Goal: Task Accomplishment & Management: Manage account settings

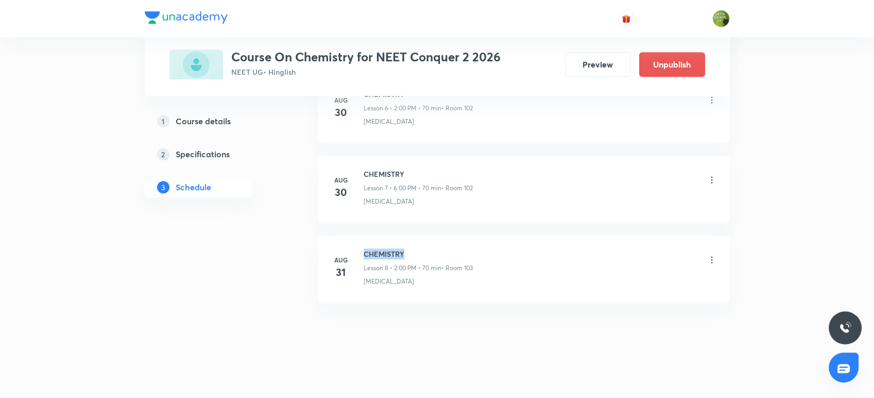
drag, startPoint x: 0, startPoint y: 0, endPoint x: 363, endPoint y: 248, distance: 439.5
click at [364, 248] on h6 "CHEMISTRY" at bounding box center [418, 253] width 109 height 11
copy h6 "CHEMISTRY"
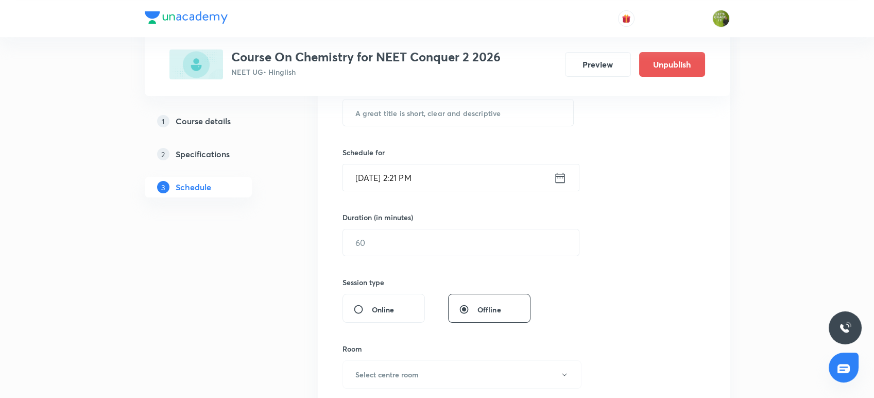
scroll to position [160, 0]
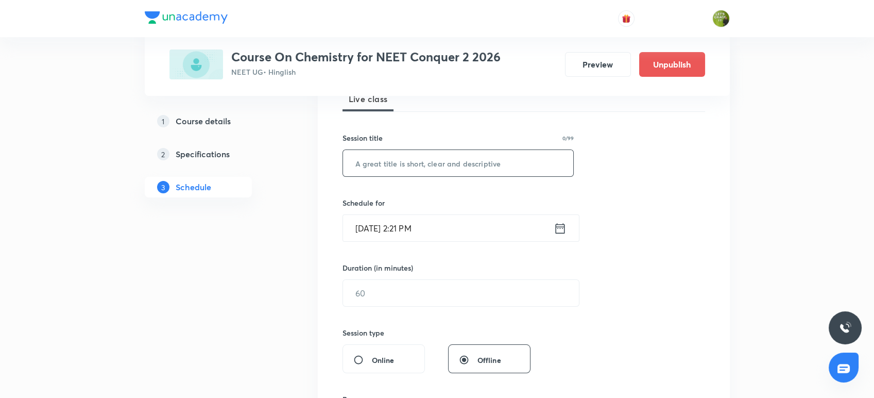
click at [367, 166] on input "text" at bounding box center [458, 163] width 231 height 26
paste input "CHEMISTRY"
type input "CHEMISTRY"
click at [552, 222] on input "[DATE] 2:21 PM" at bounding box center [448, 228] width 211 height 26
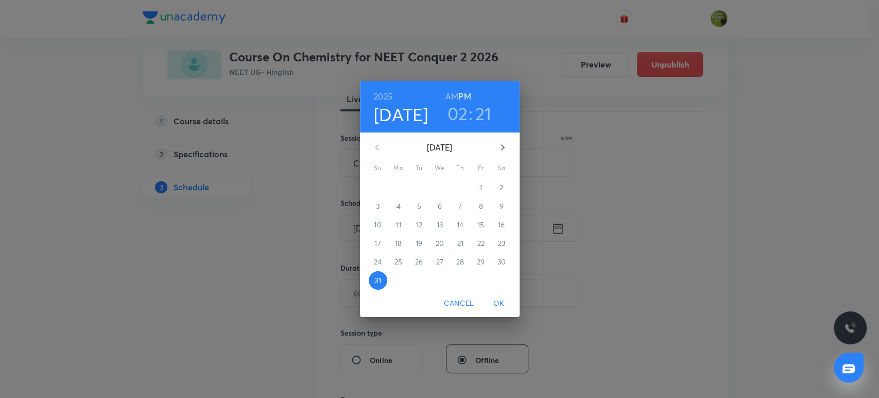
click at [458, 112] on h3 "02" at bounding box center [457, 113] width 21 height 22
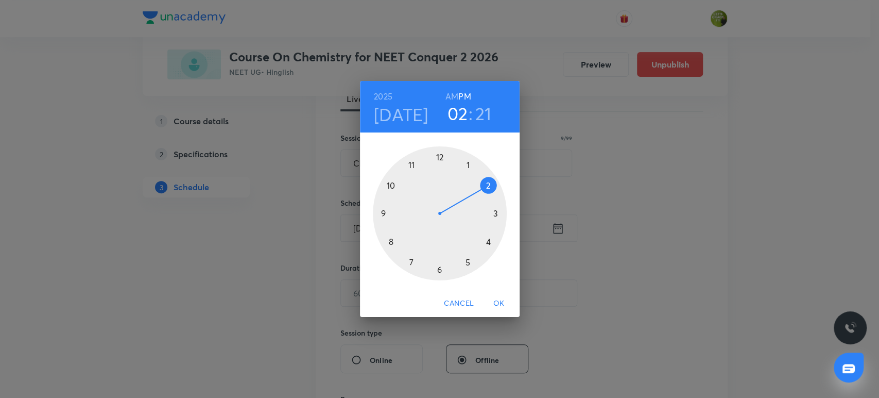
click at [497, 213] on div at bounding box center [440, 213] width 134 height 134
click at [488, 182] on div at bounding box center [440, 213] width 134 height 134
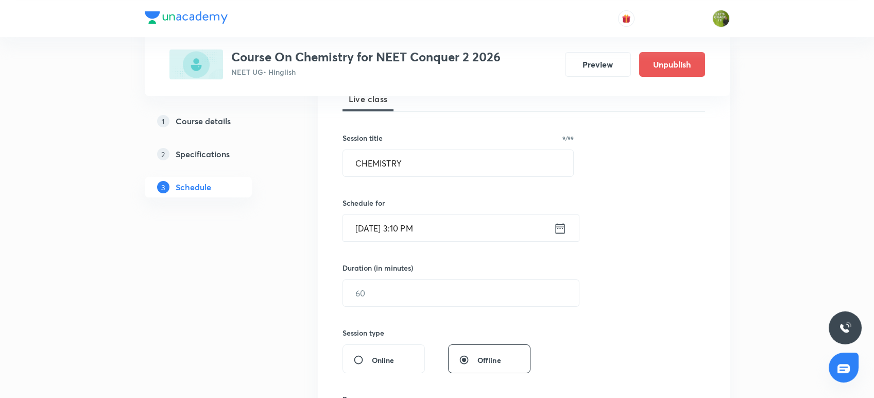
click at [503, 239] on input "[DATE] 3:10 PM" at bounding box center [448, 228] width 211 height 26
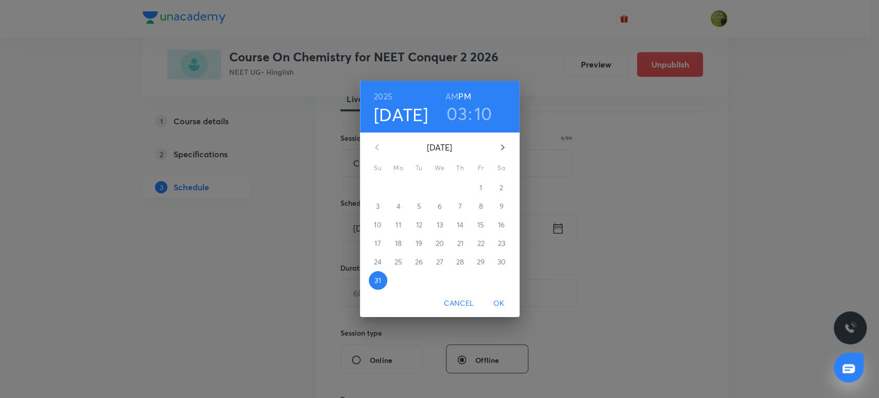
click at [486, 118] on h3 "10" at bounding box center [483, 113] width 18 height 22
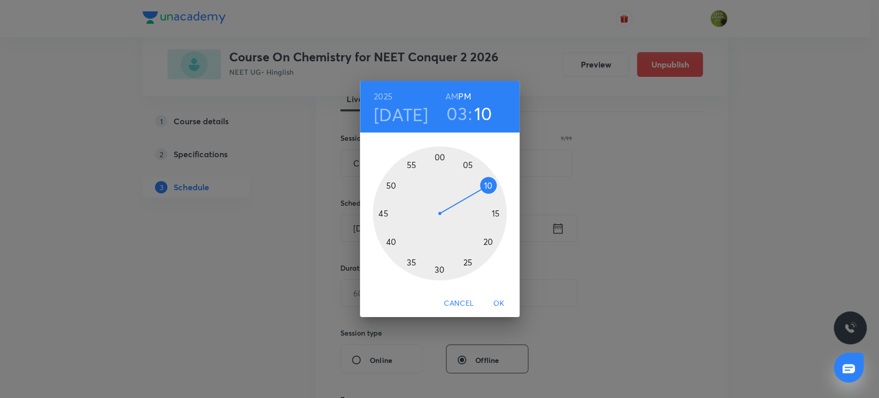
click at [491, 242] on div at bounding box center [440, 213] width 134 height 134
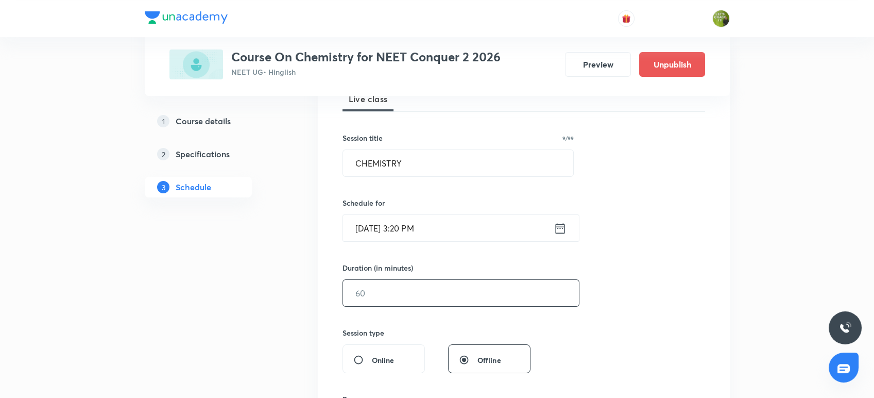
scroll to position [198, 0]
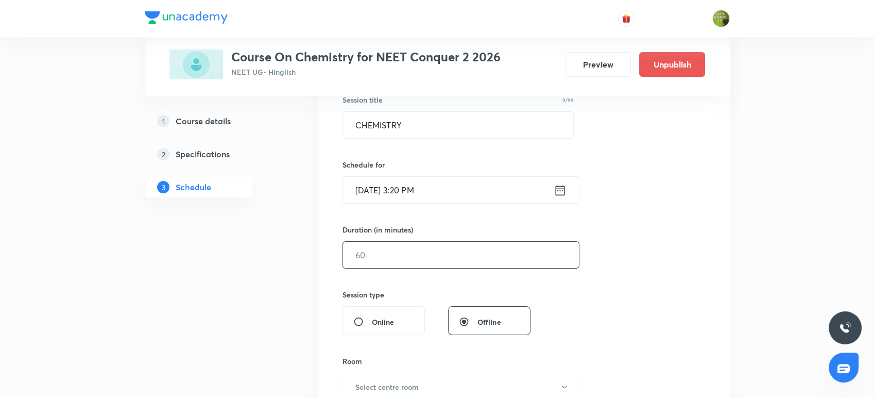
click at [441, 257] on input "text" at bounding box center [461, 255] width 236 height 26
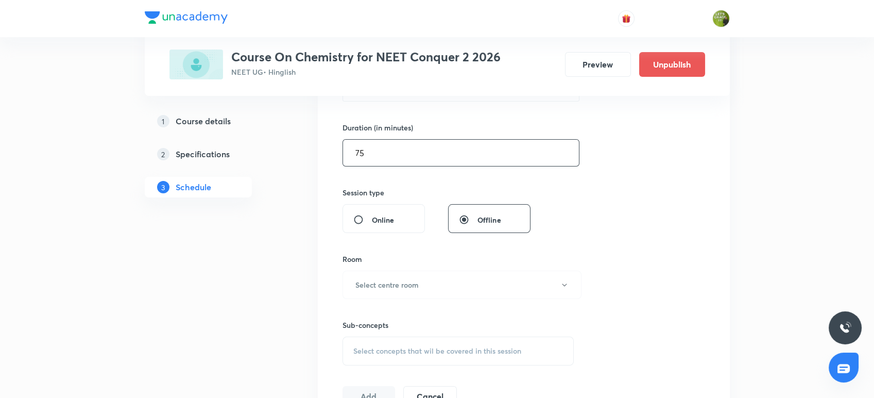
scroll to position [350, 0]
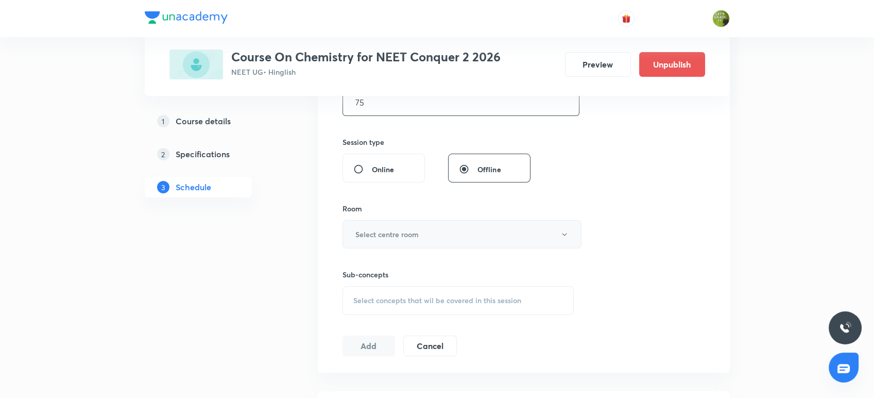
type input "75"
click at [445, 234] on button "Select centre room" at bounding box center [461, 234] width 239 height 28
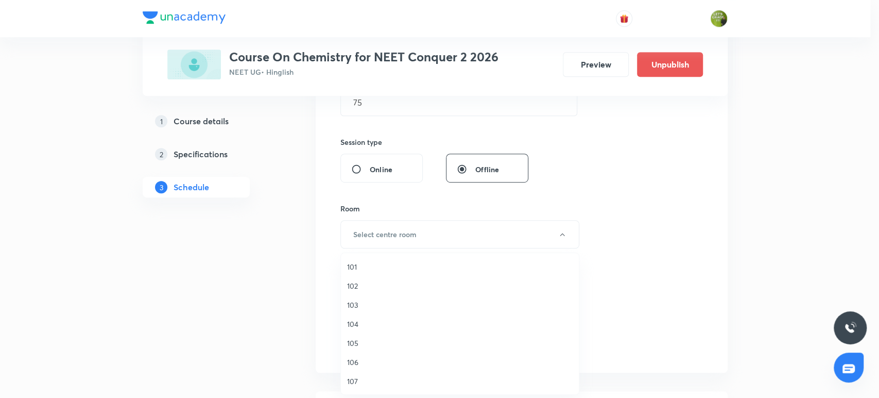
click at [380, 299] on span "103" at bounding box center [460, 304] width 226 height 11
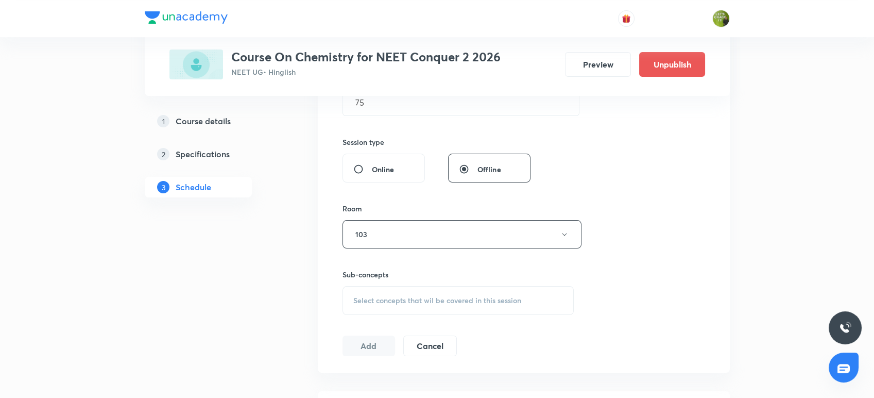
click at [387, 296] on span "Select concepts that wil be covered in this session" at bounding box center [437, 300] width 168 height 8
click at [358, 382] on input "checkbox" at bounding box center [358, 380] width 14 height 11
checkbox input "true"
click at [361, 348] on button "Add" at bounding box center [368, 356] width 53 height 21
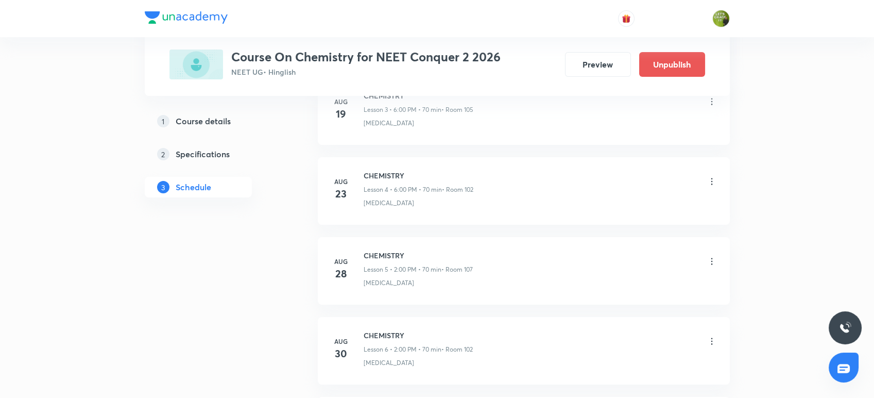
click at [131, 72] on div "Plus Courses Course On Chemistry for NEET Conquer 2 2026 NEET UG • Hinglish Pre…" at bounding box center [437, 185] width 874 height 1071
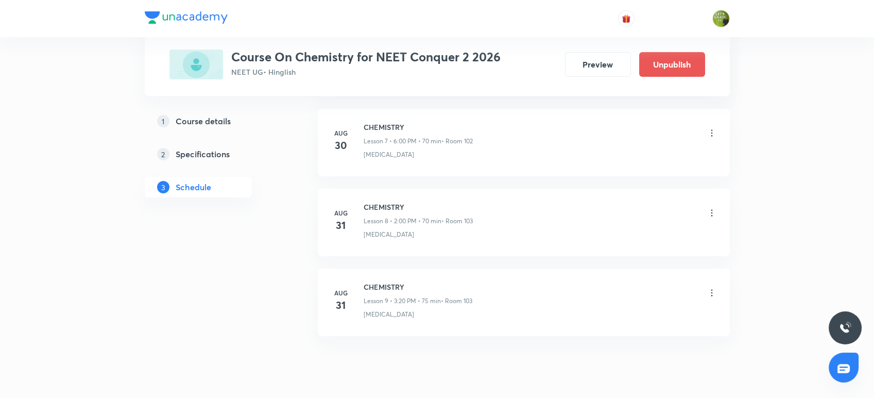
scroll to position [639, 0]
click at [712, 289] on icon at bounding box center [712, 292] width 10 height 10
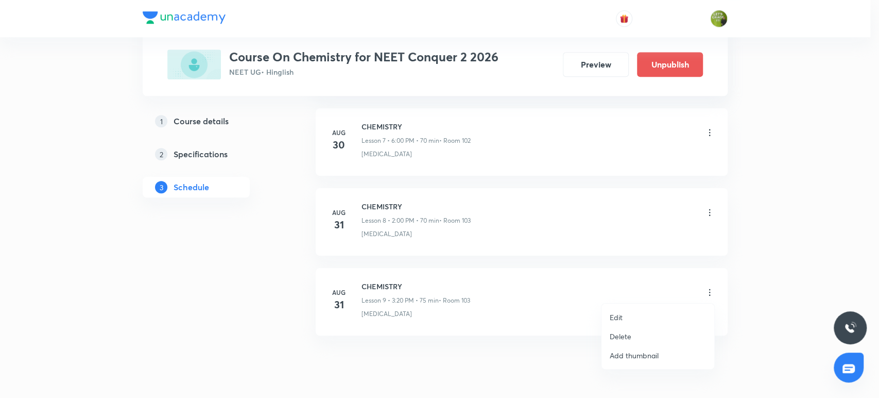
click at [628, 313] on li "Edit" at bounding box center [657, 316] width 113 height 19
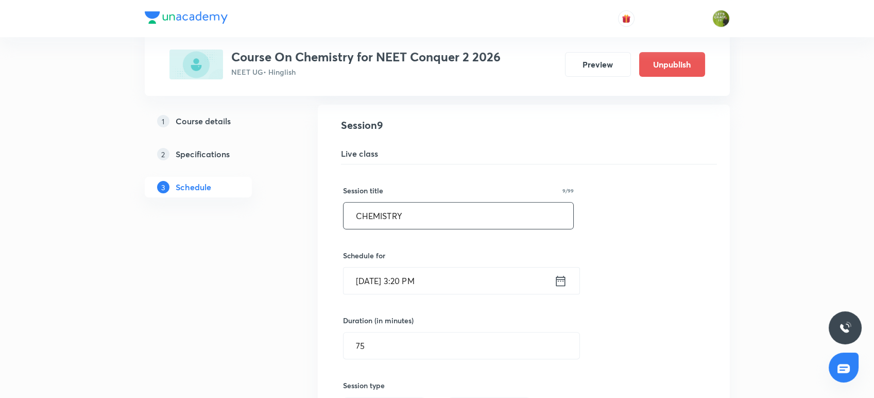
scroll to position [746, 0]
click at [562, 278] on icon at bounding box center [560, 278] width 9 height 10
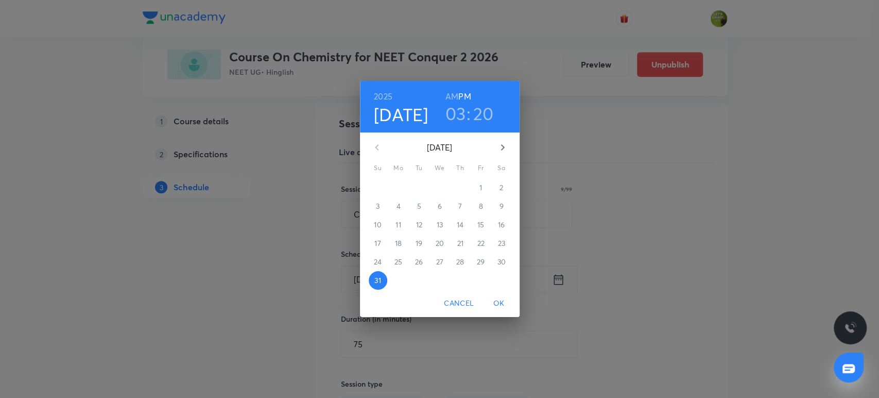
click at [458, 120] on h3 "03" at bounding box center [455, 113] width 21 height 22
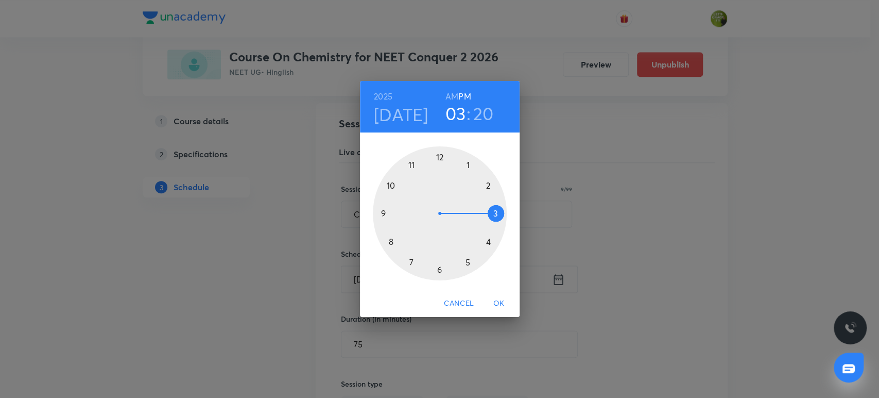
click at [489, 239] on div at bounding box center [440, 213] width 134 height 134
click at [383, 214] on div at bounding box center [440, 213] width 134 height 134
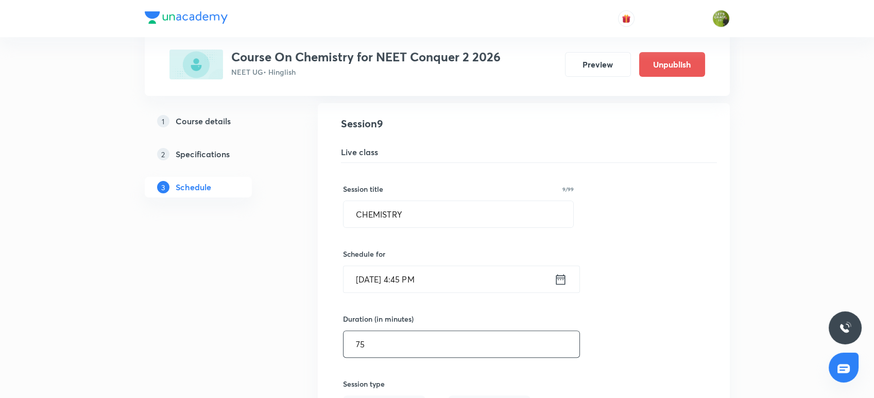
click at [375, 333] on input "75" at bounding box center [461, 344] width 236 height 26
click at [558, 282] on icon at bounding box center [560, 279] width 13 height 14
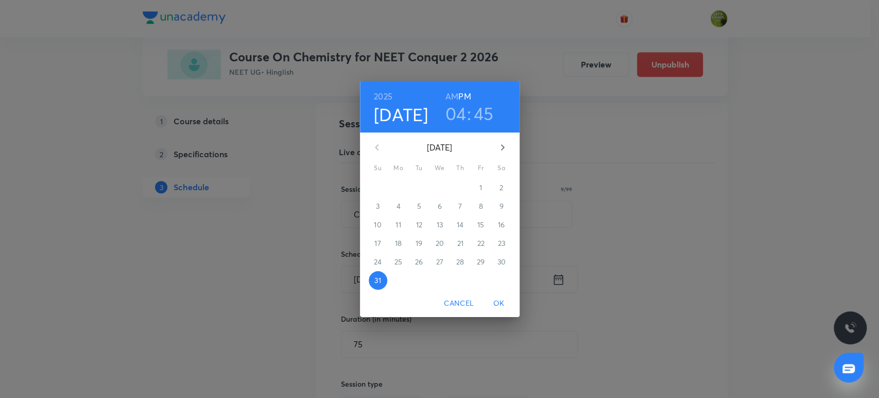
click at [367, 341] on div "[DATE] 04 : 45 AM PM [DATE] Su Mo Tu We Th Fr Sa 27 28 29 30 31 1 2 3 4 5 6 7 8…" at bounding box center [439, 199] width 879 height 398
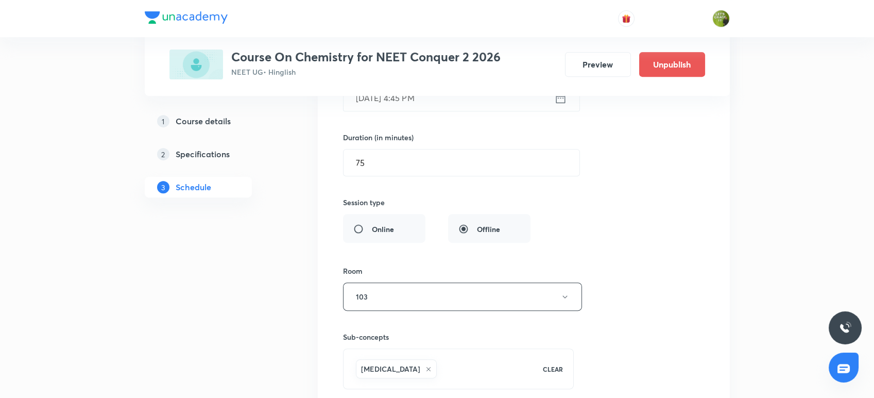
scroll to position [1051, 0]
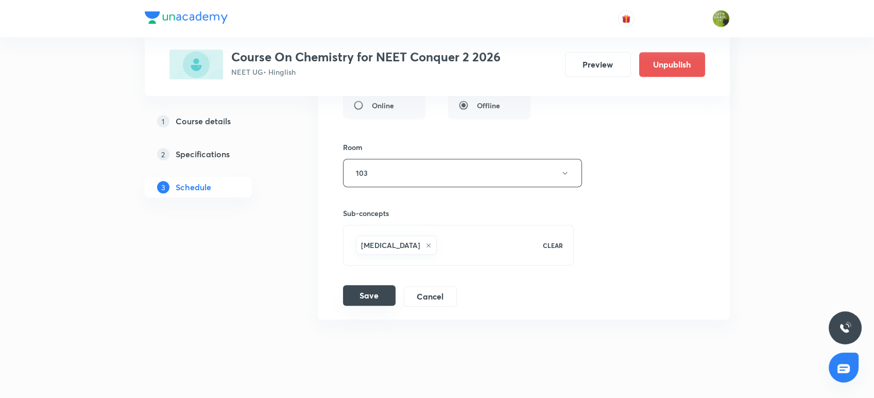
click at [375, 298] on button "Save" at bounding box center [369, 295] width 53 height 21
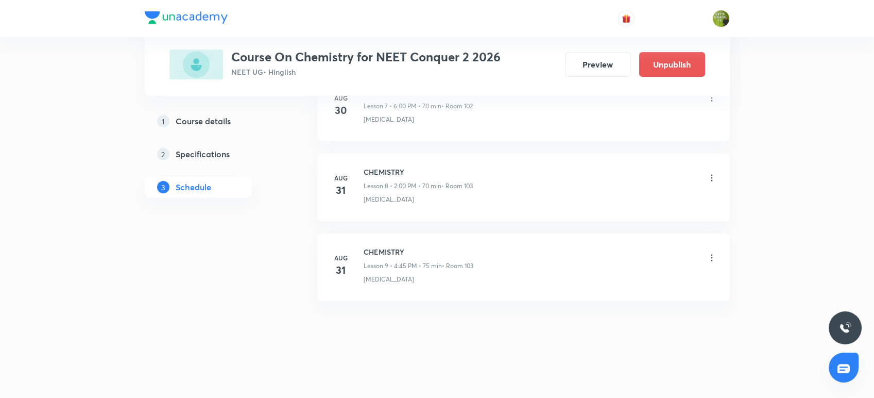
scroll to position [671, 0]
click at [712, 259] on icon at bounding box center [712, 259] width 10 height 10
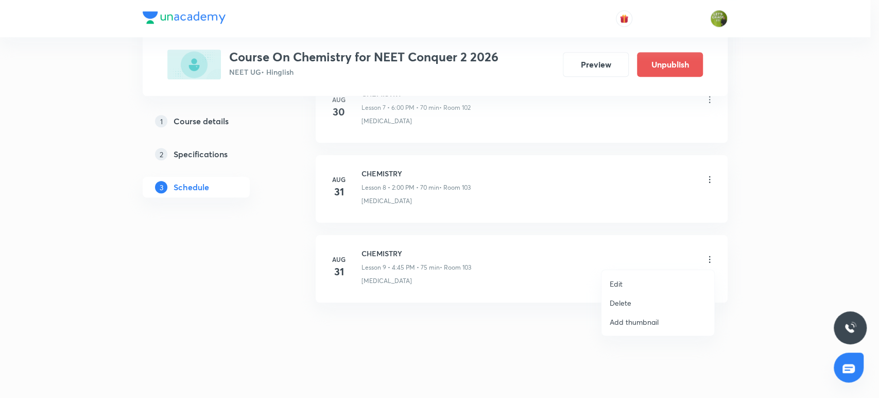
click at [638, 279] on li "Edit" at bounding box center [657, 283] width 113 height 19
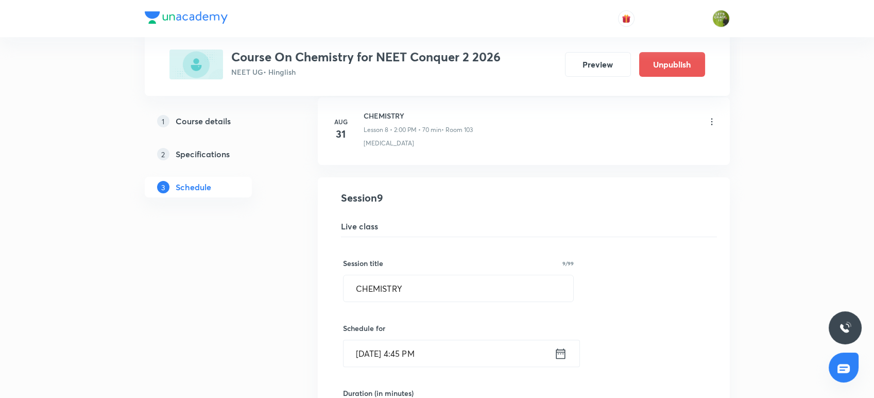
click at [558, 352] on icon at bounding box center [560, 353] width 13 height 14
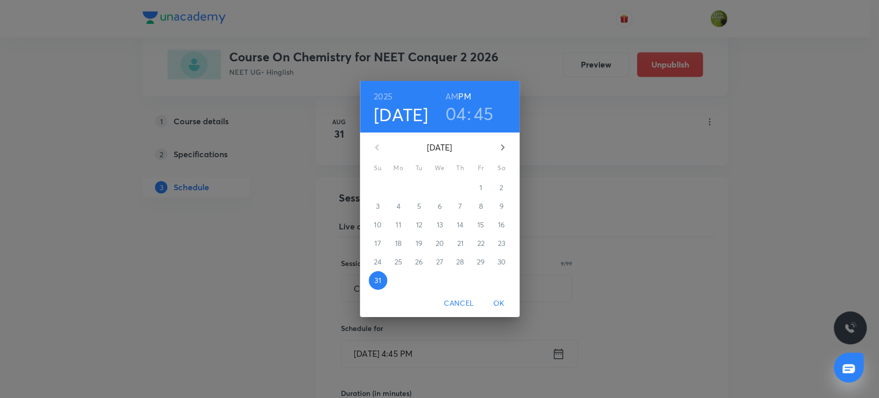
click at [461, 112] on h3 "04" at bounding box center [455, 113] width 21 height 22
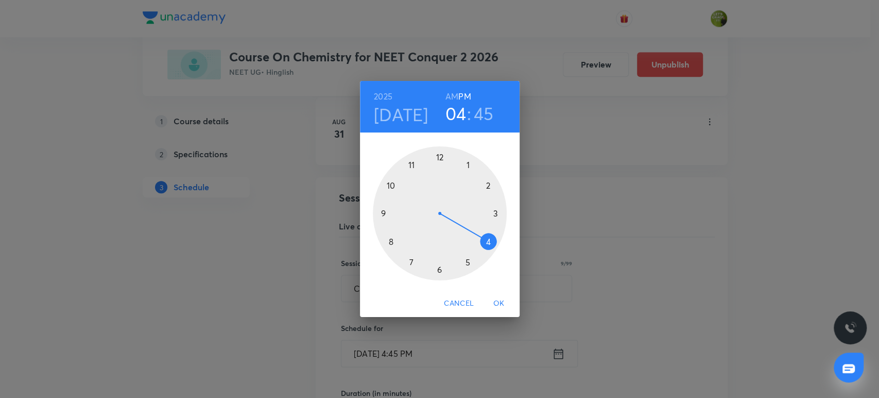
click at [438, 266] on div at bounding box center [440, 213] width 134 height 134
click at [440, 160] on div at bounding box center [440, 213] width 134 height 134
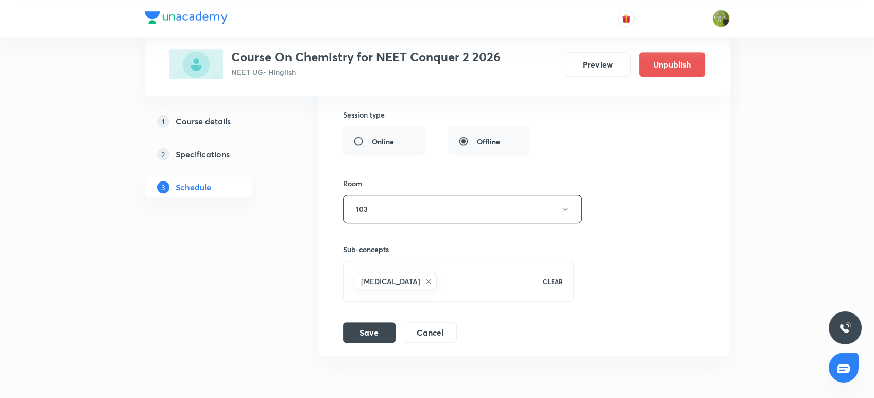
scroll to position [1026, 0]
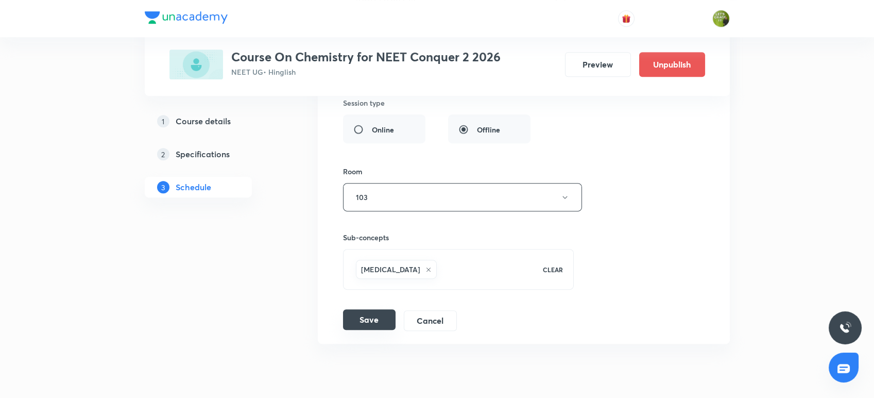
click at [387, 315] on button "Save" at bounding box center [369, 319] width 53 height 21
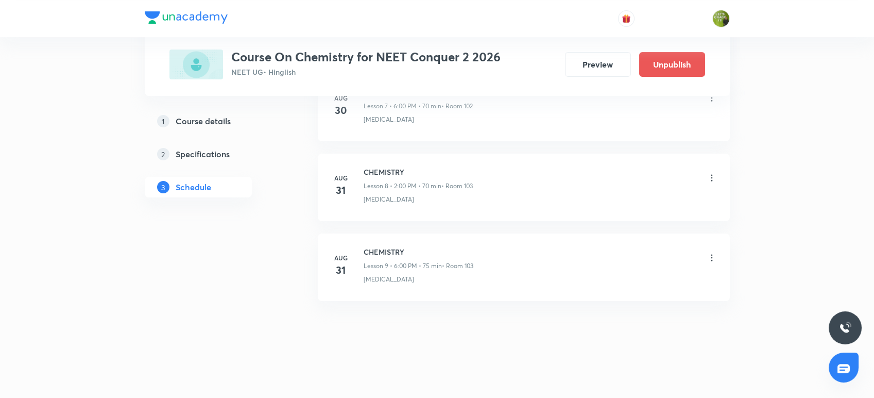
scroll to position [671, 0]
drag, startPoint x: 412, startPoint y: 245, endPoint x: 347, endPoint y: 226, distance: 68.3
copy h6 "CHEMISTRY"
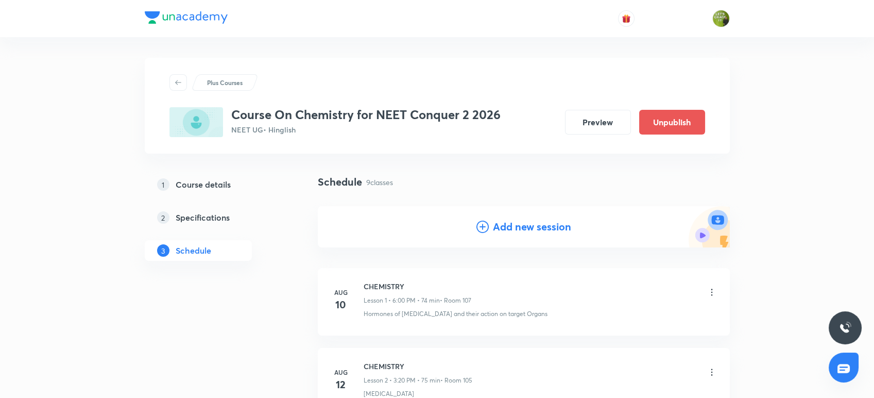
scroll to position [38, 0]
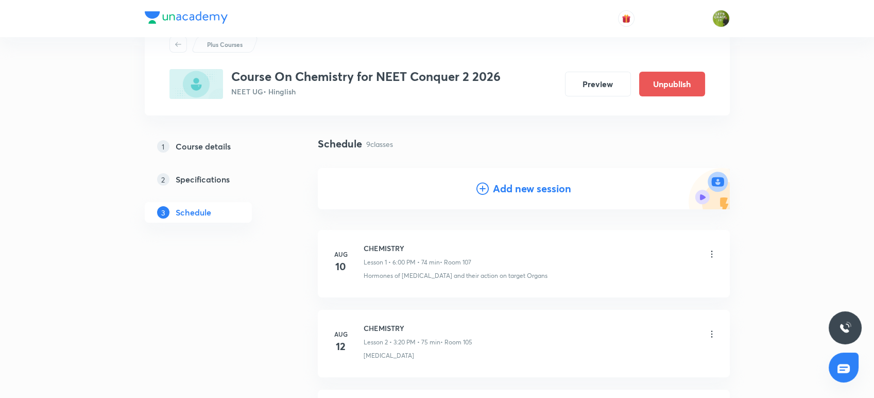
click at [512, 190] on h4 "Add new session" at bounding box center [532, 188] width 78 height 15
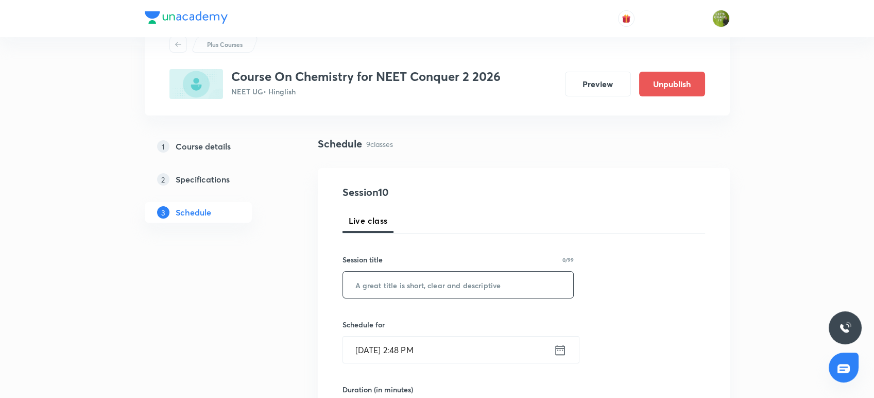
click at [423, 271] on input "text" at bounding box center [458, 284] width 231 height 26
paste input "CHEMISTRY"
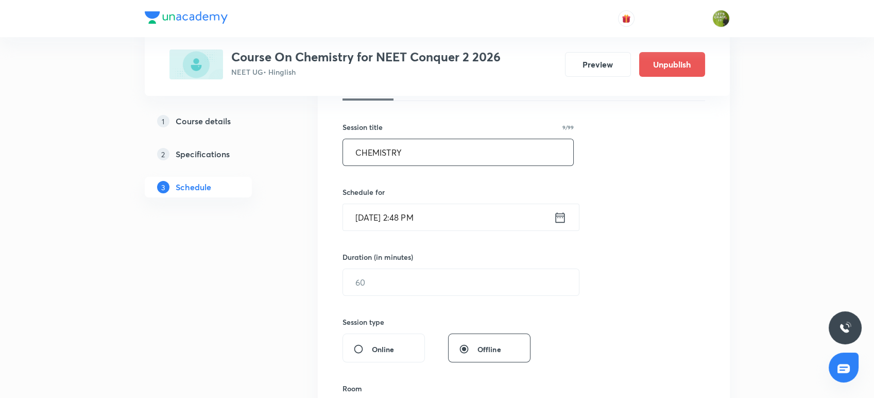
scroll to position [171, 0]
type input "CHEMISTRY"
click at [560, 221] on icon at bounding box center [560, 217] width 13 height 14
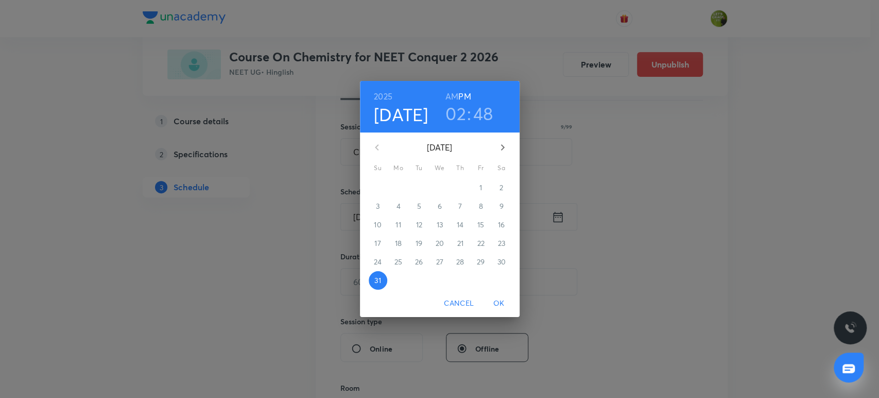
click at [462, 111] on h3 "02" at bounding box center [455, 113] width 21 height 22
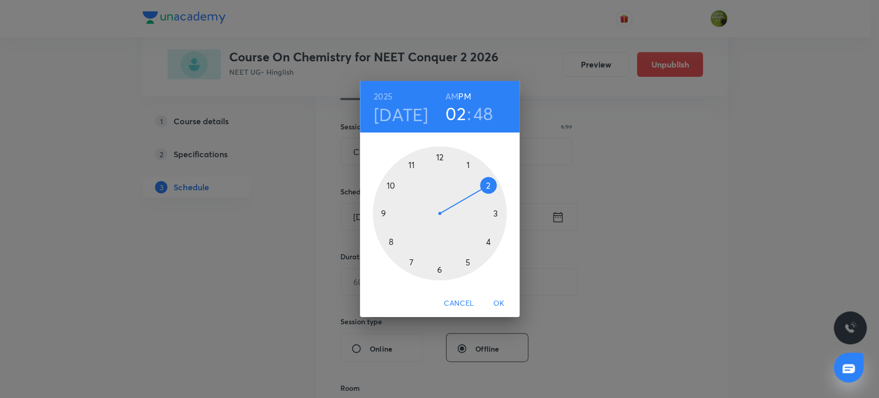
click at [493, 213] on div at bounding box center [440, 213] width 134 height 134
click at [489, 244] on div at bounding box center [440, 213] width 134 height 134
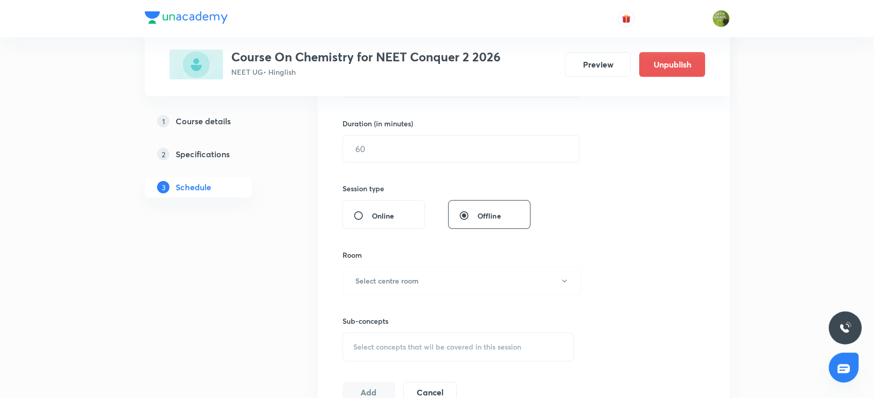
scroll to position [308, 0]
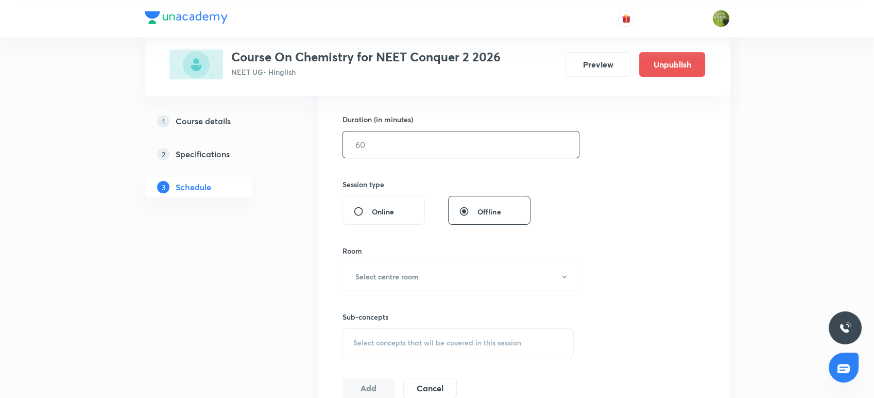
click at [467, 152] on input "text" at bounding box center [461, 144] width 236 height 26
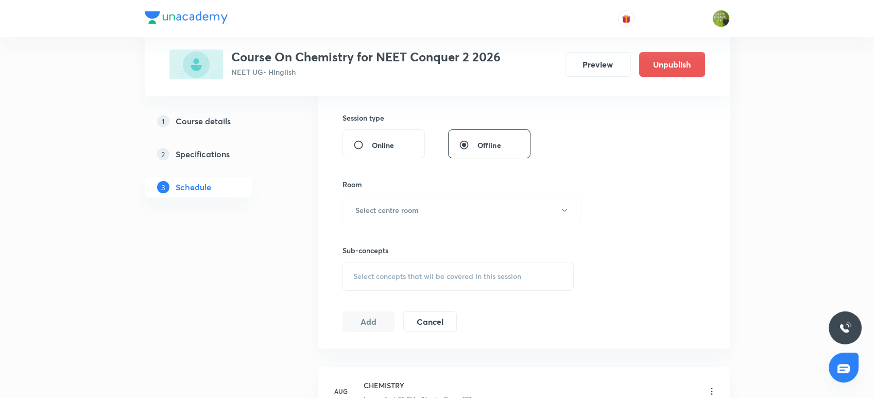
scroll to position [379, 0]
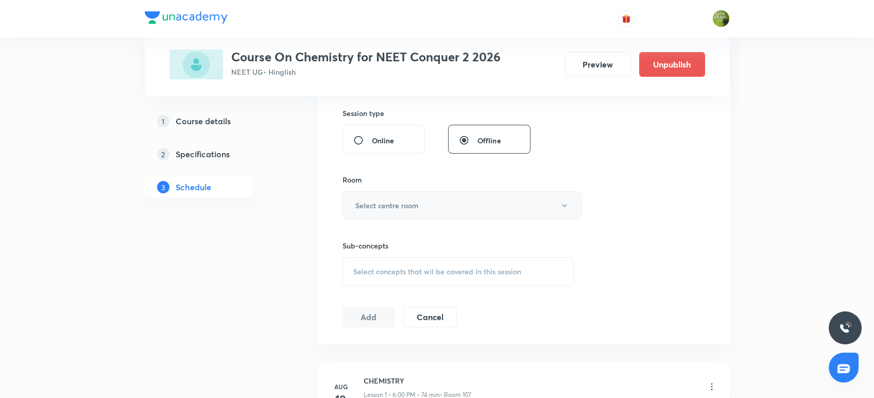
type input "75"
click at [468, 201] on button "Select centre room" at bounding box center [461, 205] width 239 height 28
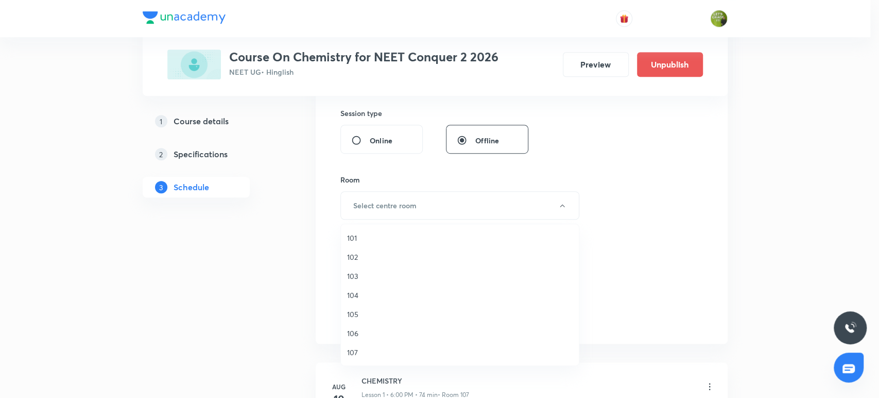
click at [404, 271] on span "103" at bounding box center [460, 275] width 226 height 11
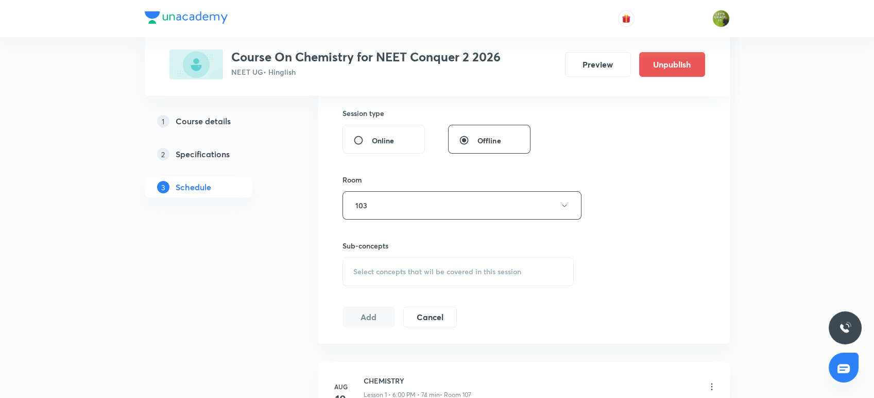
click at [380, 277] on div "Select concepts that wil be covered in this session" at bounding box center [458, 271] width 232 height 29
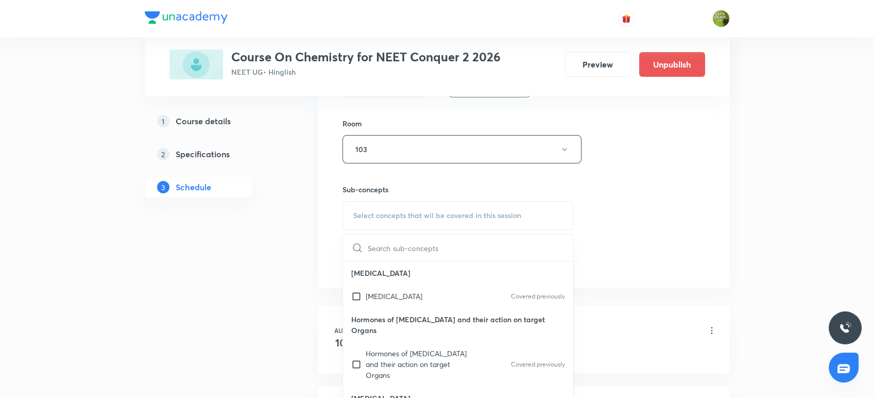
scroll to position [437, 0]
click at [380, 277] on p "[MEDICAL_DATA]" at bounding box center [458, 271] width 231 height 23
click at [367, 286] on div "[MEDICAL_DATA] Covered previously" at bounding box center [458, 294] width 231 height 23
checkbox input "true"
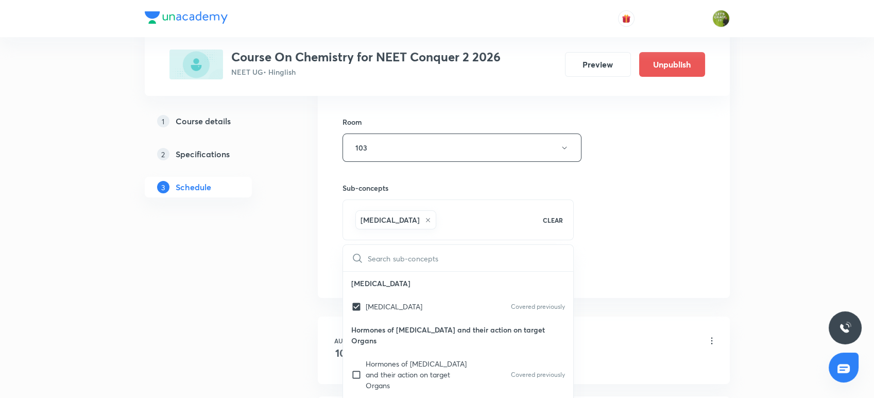
click at [330, 242] on div "Session 10 Live class Session title 9/99 CHEMISTRY ​ Schedule for [DATE] 3:20 P…" at bounding box center [524, 33] width 412 height 528
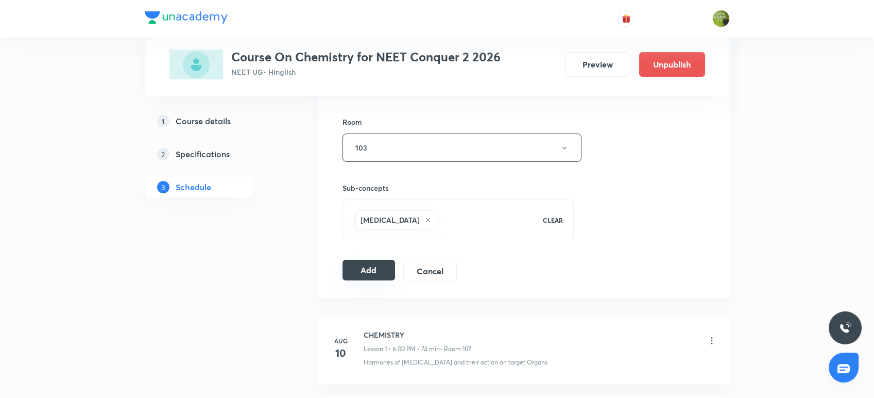
click at [367, 273] on button "Add" at bounding box center [368, 270] width 53 height 21
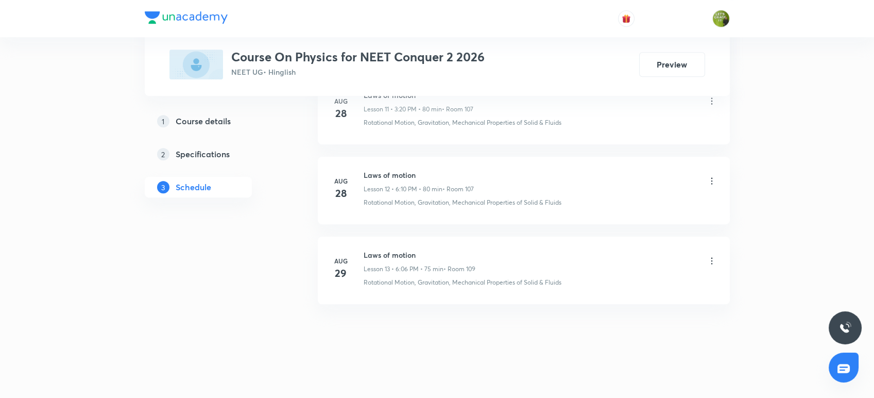
scroll to position [1462, 0]
drag, startPoint x: 420, startPoint y: 251, endPoint x: 356, endPoint y: 235, distance: 66.3
click at [356, 236] on li "Aug 29 Laws of motion Lesson 13 • 6:06 PM • 75 min • Room 109 Rotational Motion…" at bounding box center [524, 269] width 412 height 67
copy h6 "Laws of motion"
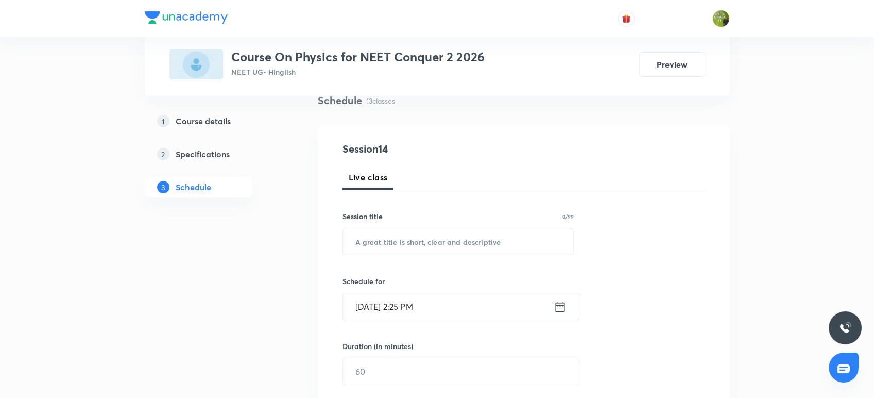
scroll to position [82, 0]
click at [356, 235] on input "text" at bounding box center [458, 240] width 231 height 26
paste input "Laws of motion"
type input "Laws of motion"
click at [536, 299] on input "Aug 31, 2025, 2:25 PM" at bounding box center [448, 305] width 211 height 26
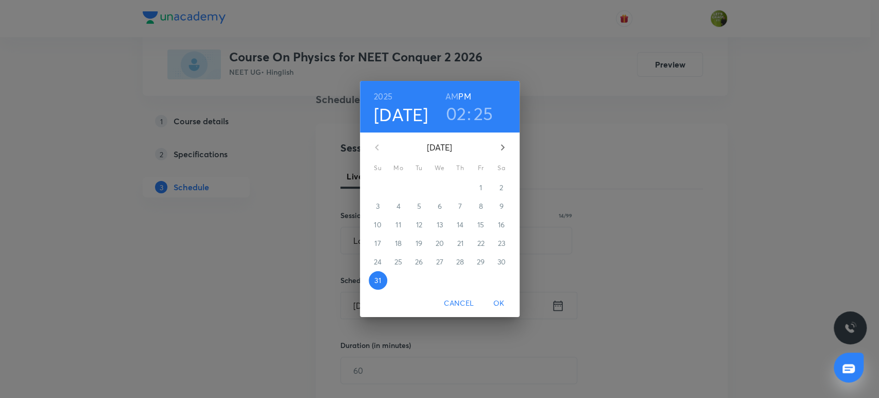
click at [466, 114] on h3 "02" at bounding box center [456, 113] width 21 height 22
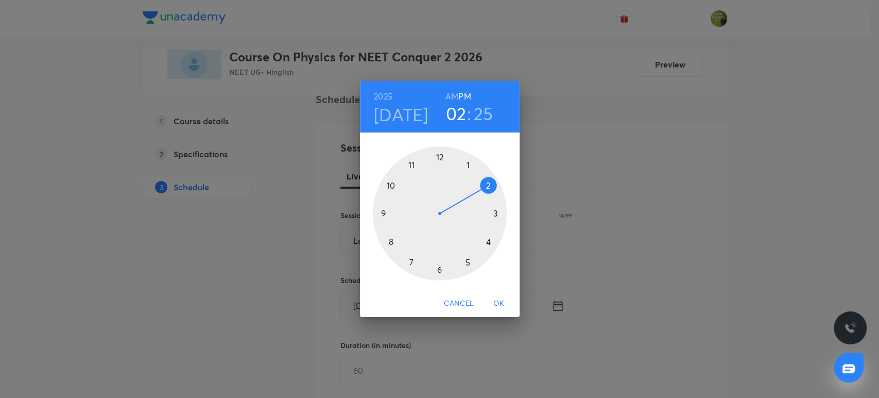
click at [494, 212] on div at bounding box center [440, 213] width 134 height 134
click at [490, 243] on div at bounding box center [440, 213] width 134 height 134
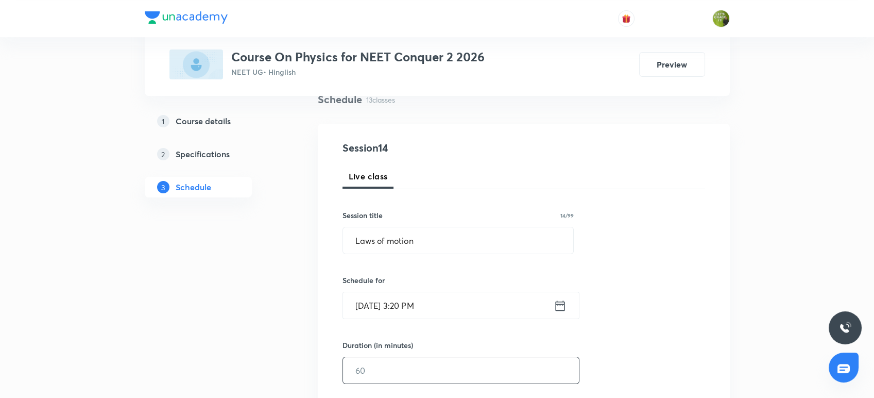
click at [414, 370] on input "text" at bounding box center [461, 370] width 236 height 26
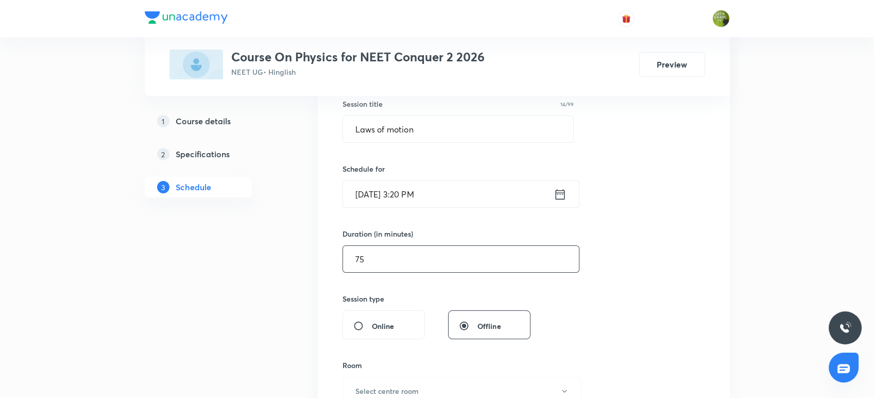
scroll to position [206, 0]
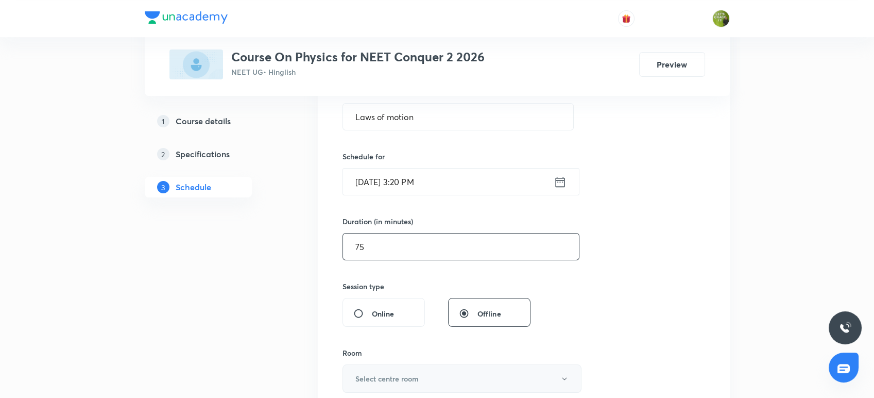
type input "75"
click at [398, 381] on h6 "Select centre room" at bounding box center [386, 378] width 63 height 11
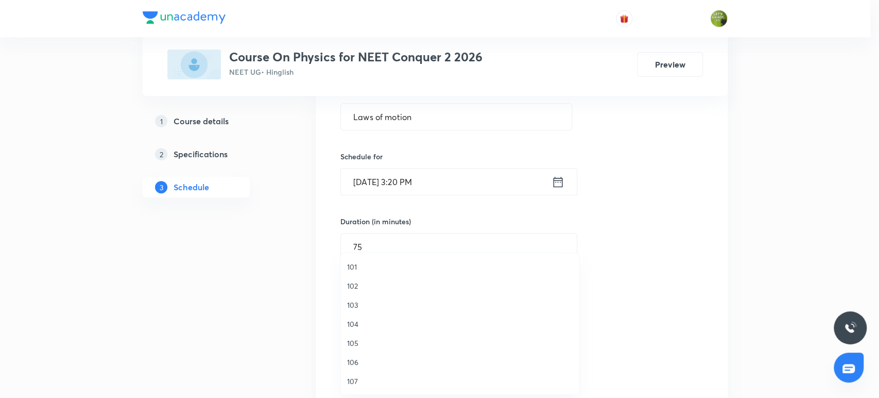
click at [385, 305] on span "103" at bounding box center [460, 304] width 226 height 11
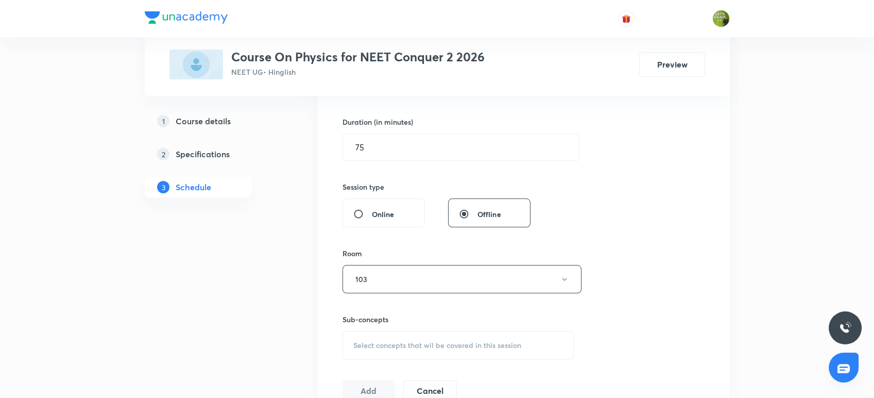
scroll to position [334, 0]
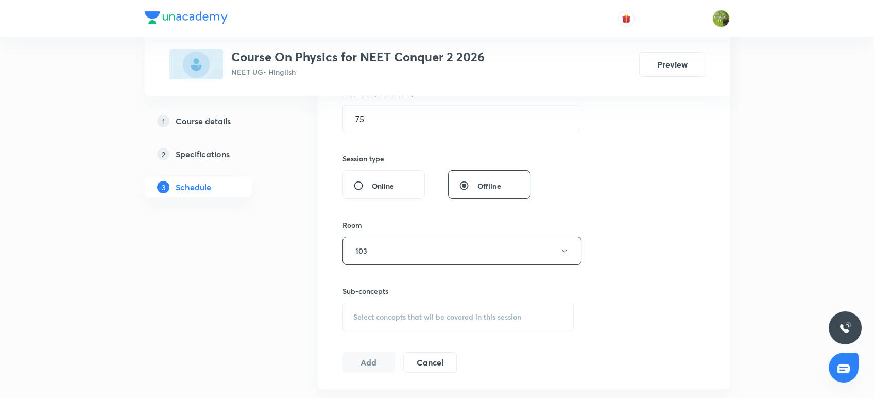
click at [385, 305] on div "Select concepts that wil be covered in this session" at bounding box center [458, 316] width 232 height 29
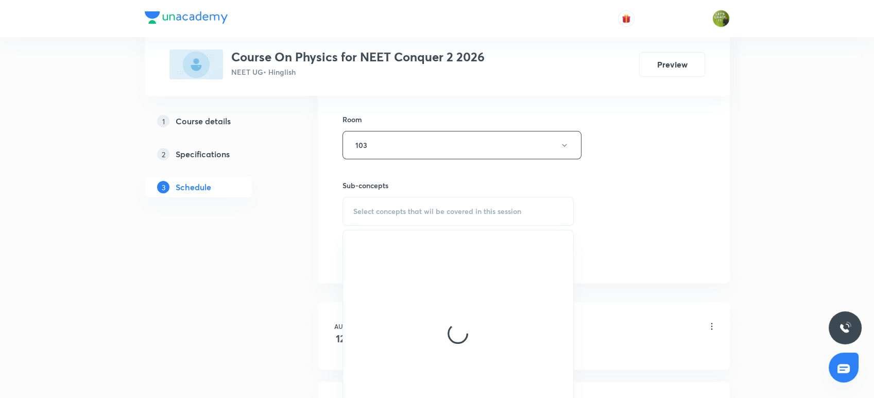
scroll to position [448, 0]
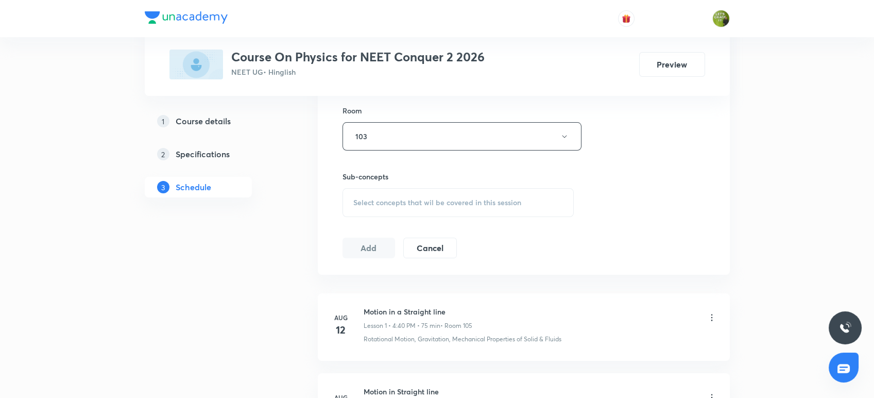
click at [378, 194] on div "Select concepts that wil be covered in this session" at bounding box center [458, 202] width 232 height 29
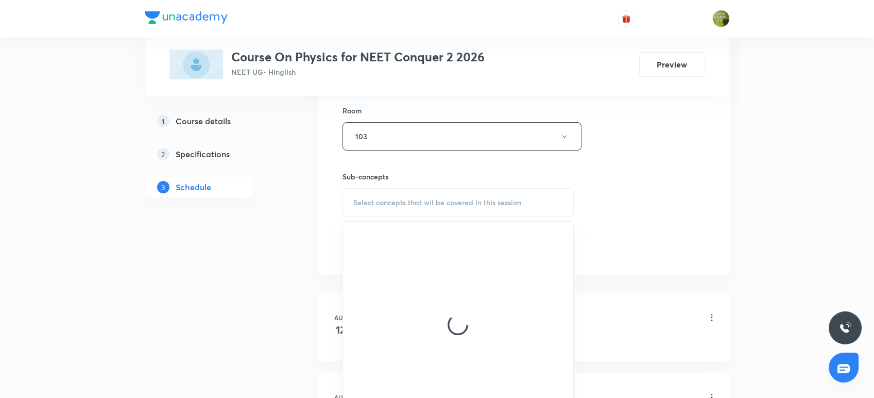
scroll to position [551, 0]
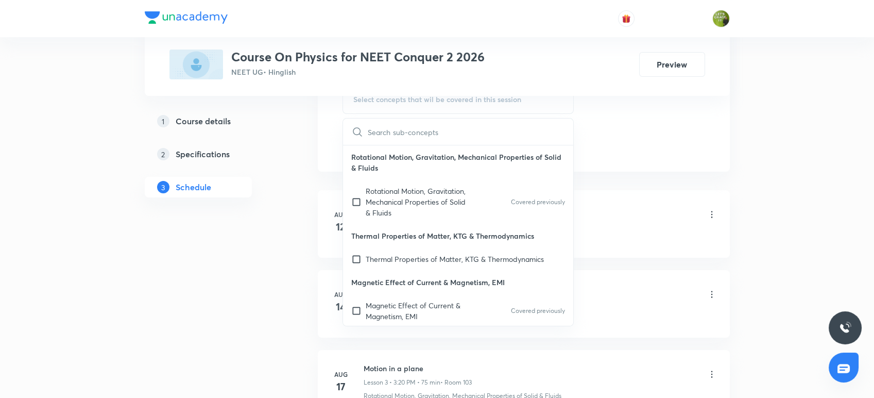
click at [378, 194] on p "Rotational Motion, Gravitation, Mechanical Properties of Solid & Fluids" at bounding box center [418, 201] width 104 height 32
checkbox input "true"
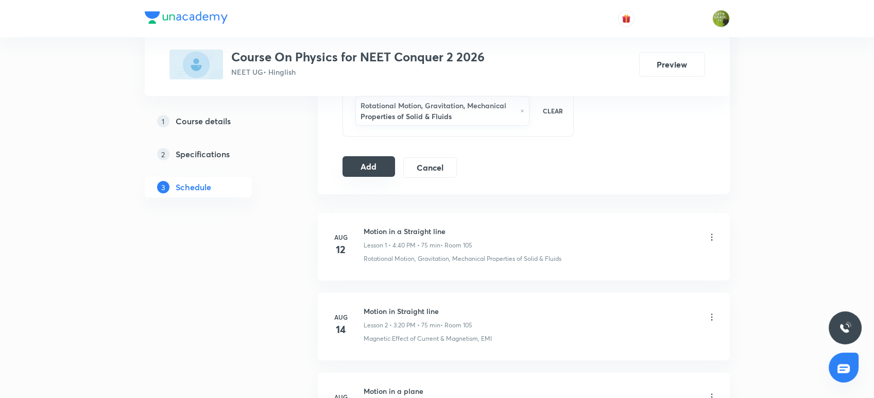
click at [377, 160] on button "Add" at bounding box center [368, 166] width 53 height 21
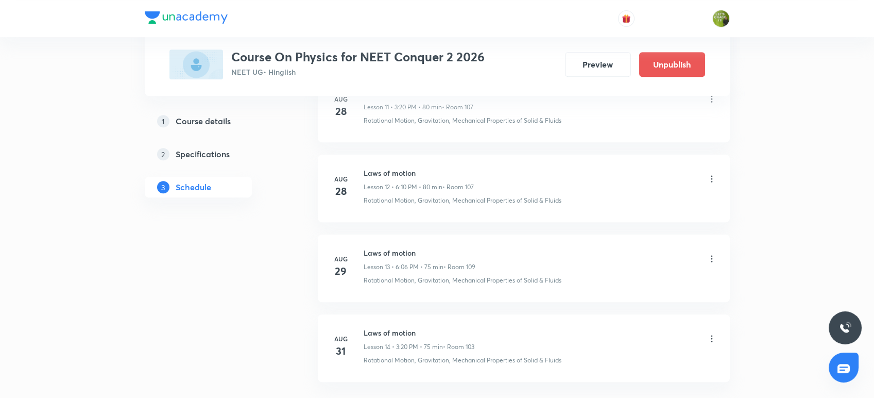
scroll to position [1070, 0]
click at [713, 258] on icon at bounding box center [712, 259] width 10 height 10
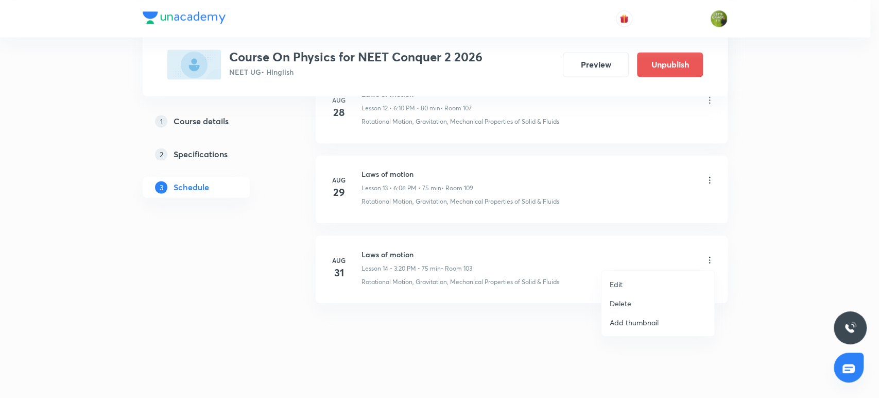
click at [632, 286] on li "Edit" at bounding box center [657, 283] width 113 height 19
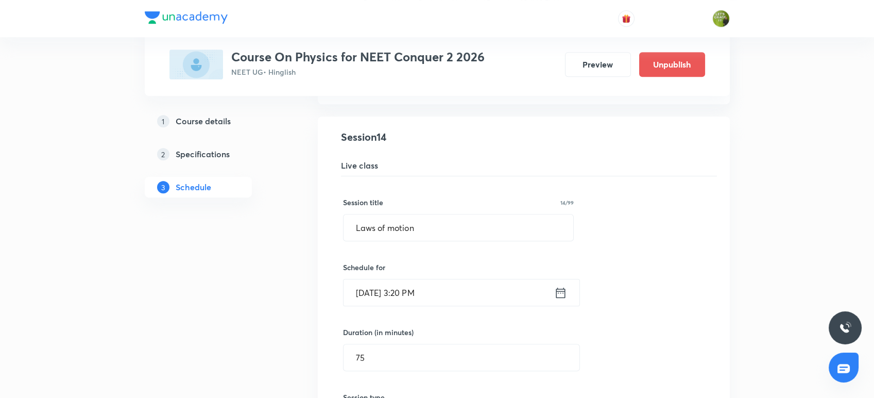
scroll to position [1137, 0]
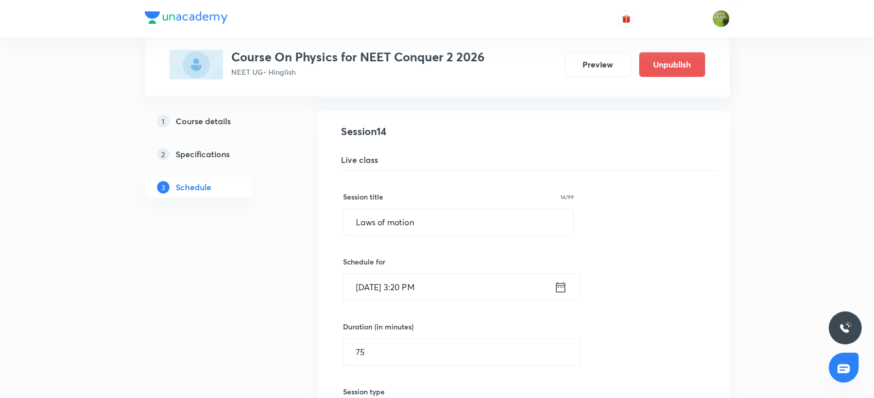
click at [560, 288] on icon at bounding box center [560, 287] width 13 height 14
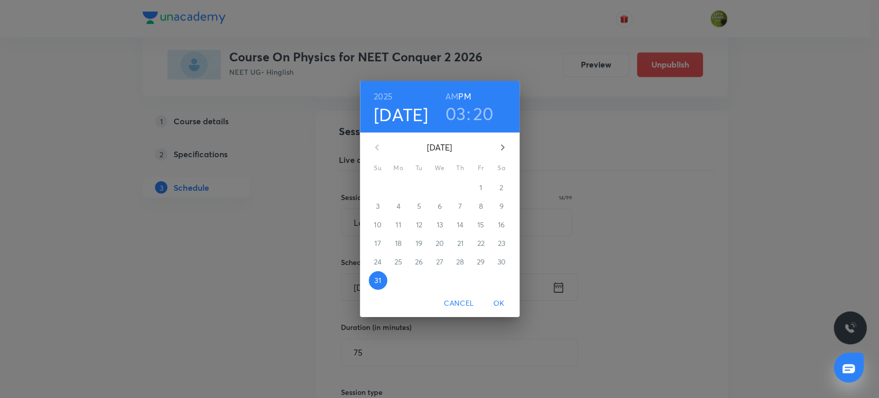
click at [461, 119] on h3 "03" at bounding box center [455, 113] width 21 height 22
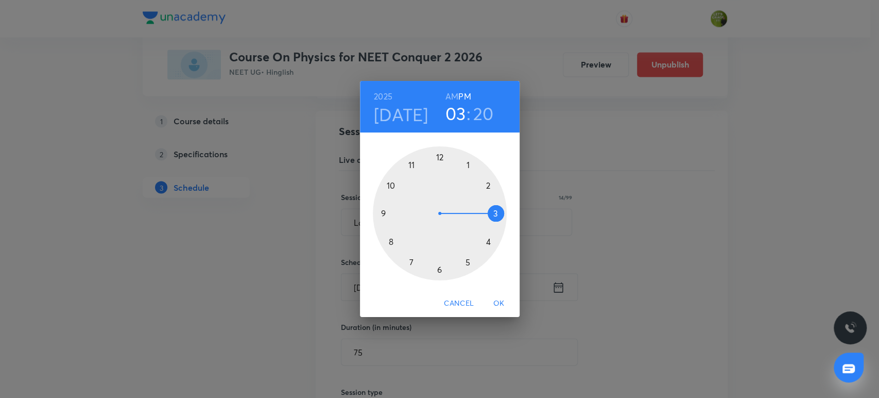
click at [487, 242] on div at bounding box center [440, 213] width 134 height 134
click at [383, 213] on div at bounding box center [440, 213] width 134 height 134
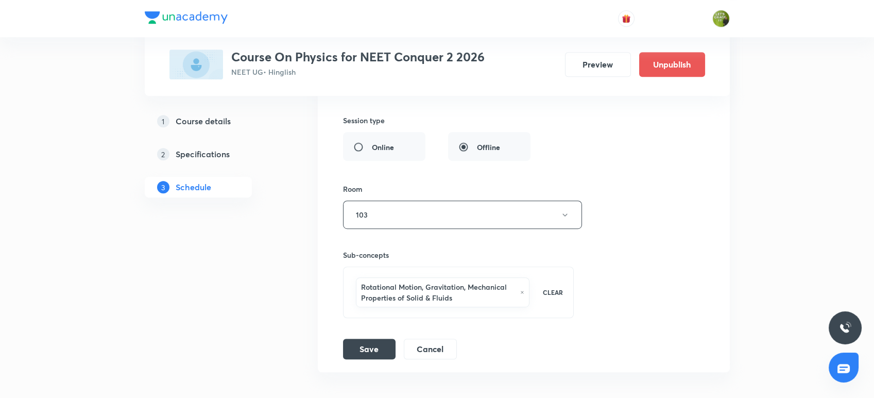
scroll to position [1415, 0]
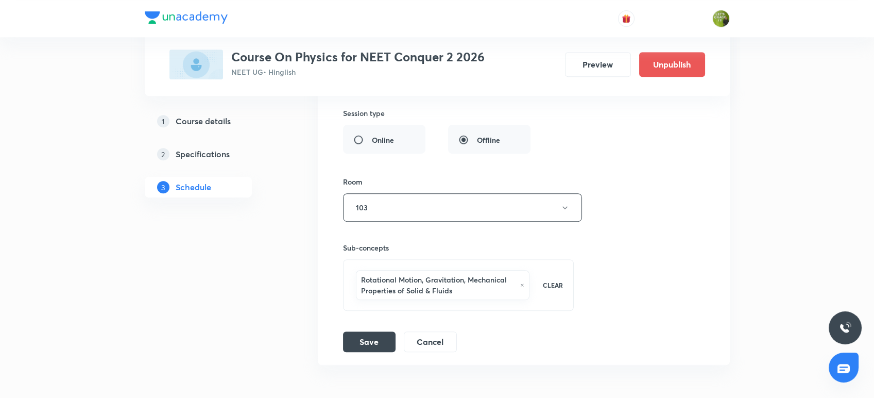
click at [375, 340] on button "Save" at bounding box center [369, 341] width 53 height 21
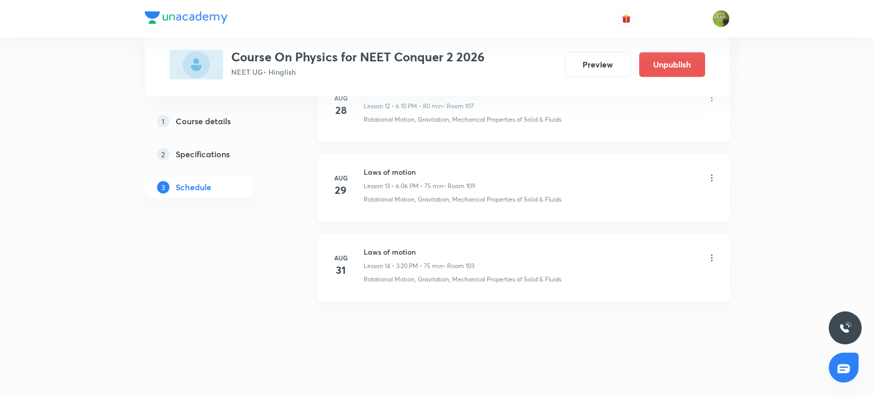
scroll to position [1070, 0]
